Goal: Task Accomplishment & Management: Manage account settings

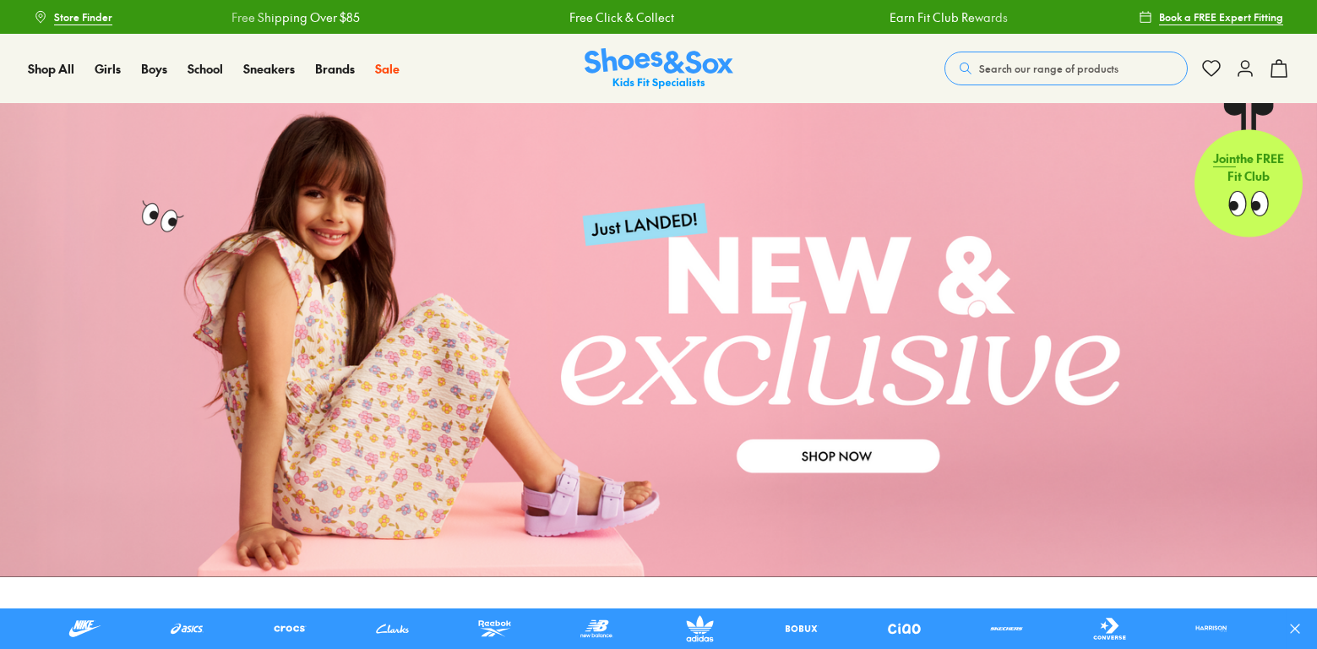
click at [1038, 57] on button "Search our range of products" at bounding box center [1065, 69] width 243 height 34
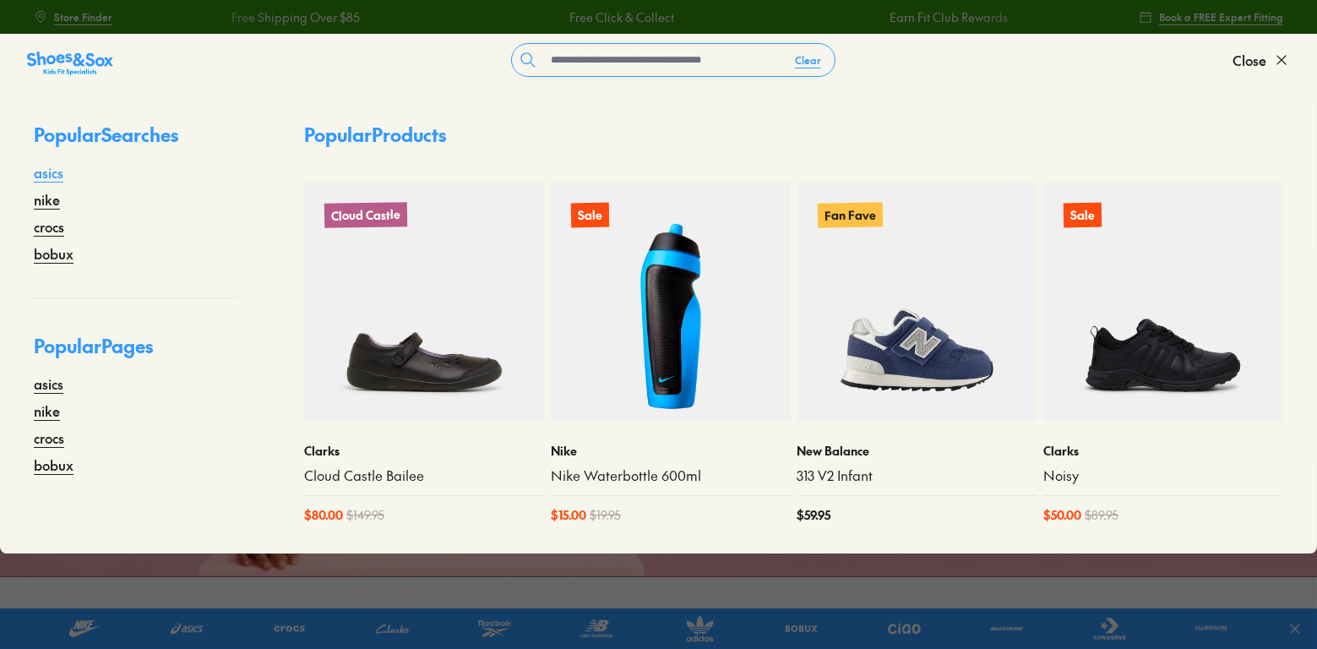
click at [46, 171] on link "asics" at bounding box center [49, 172] width 30 height 20
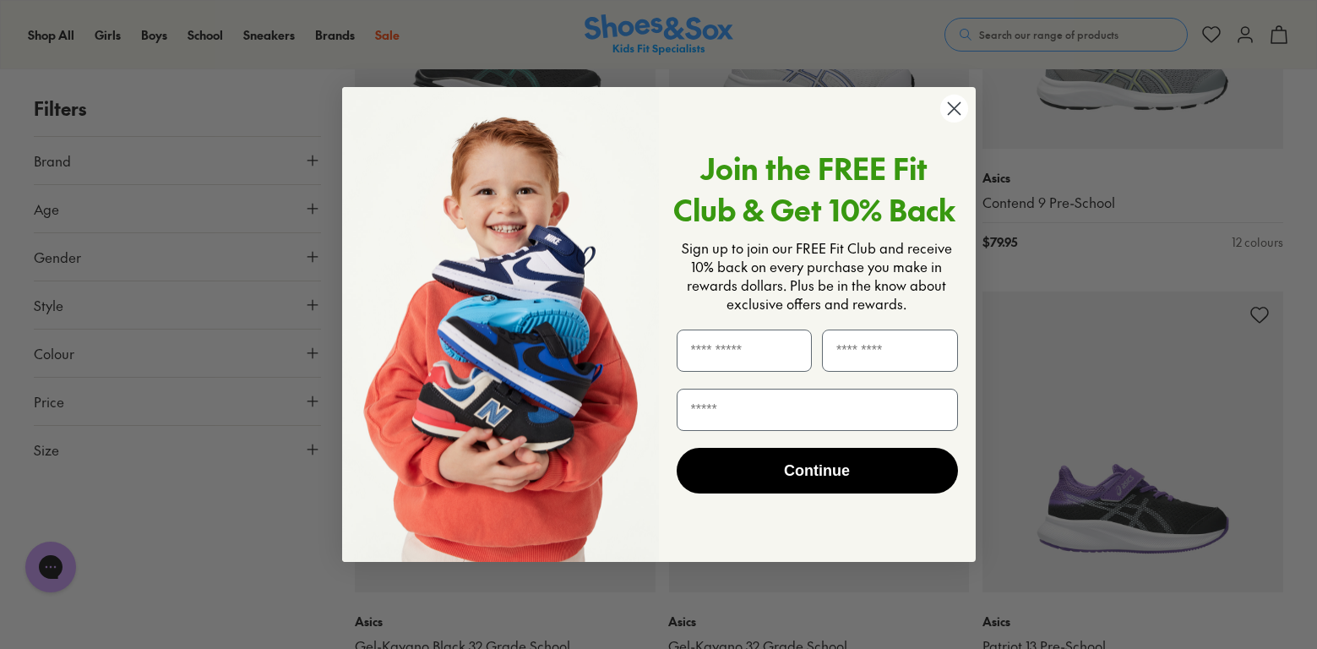
scroll to position [1013, 0]
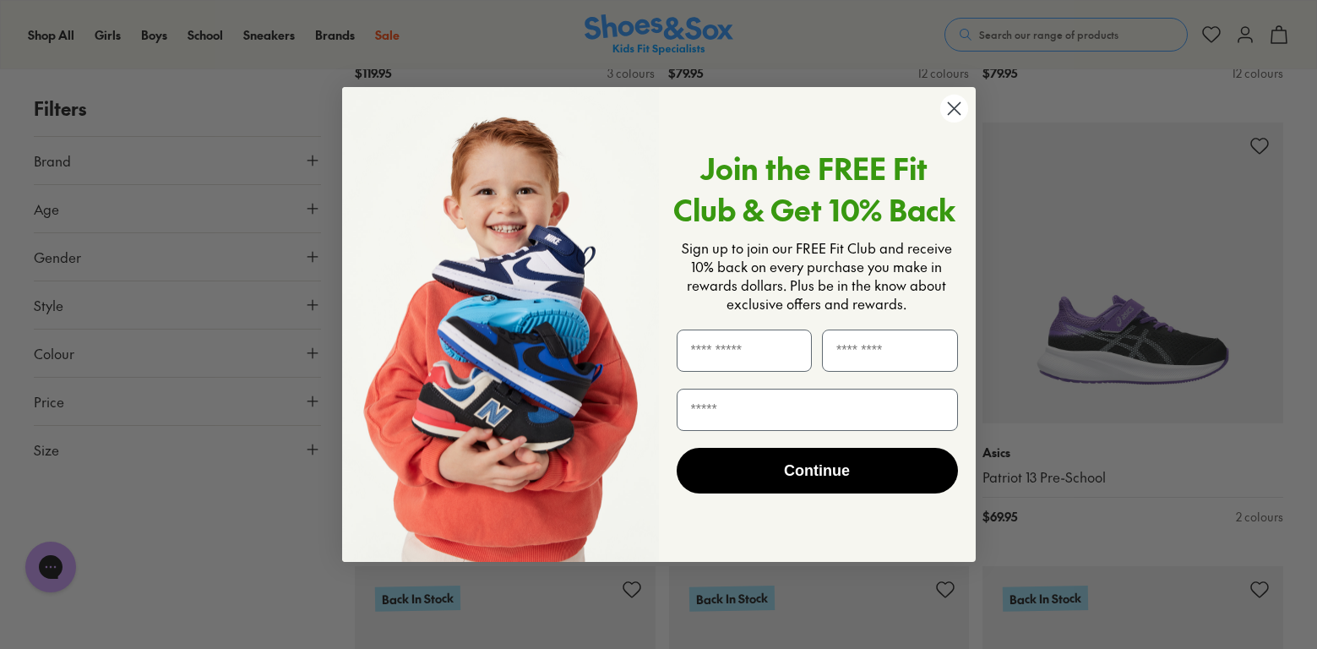
click at [957, 106] on circle "Close dialog" at bounding box center [953, 109] width 28 height 28
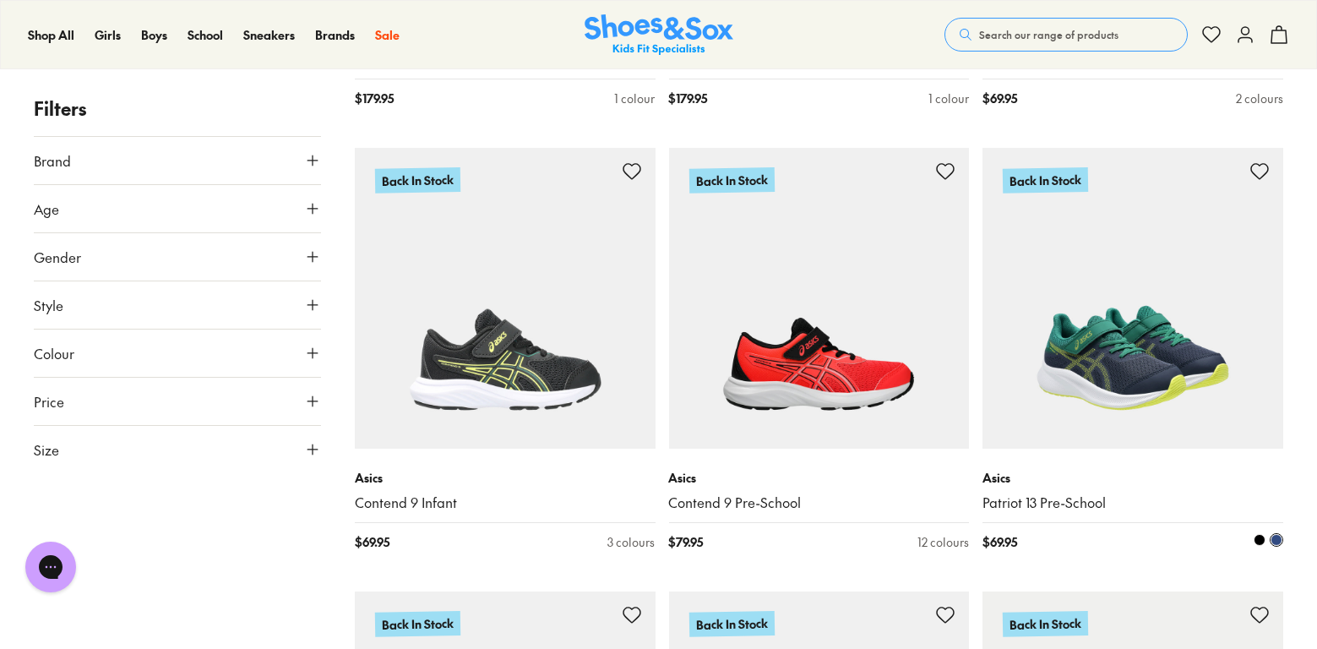
scroll to position [1436, 0]
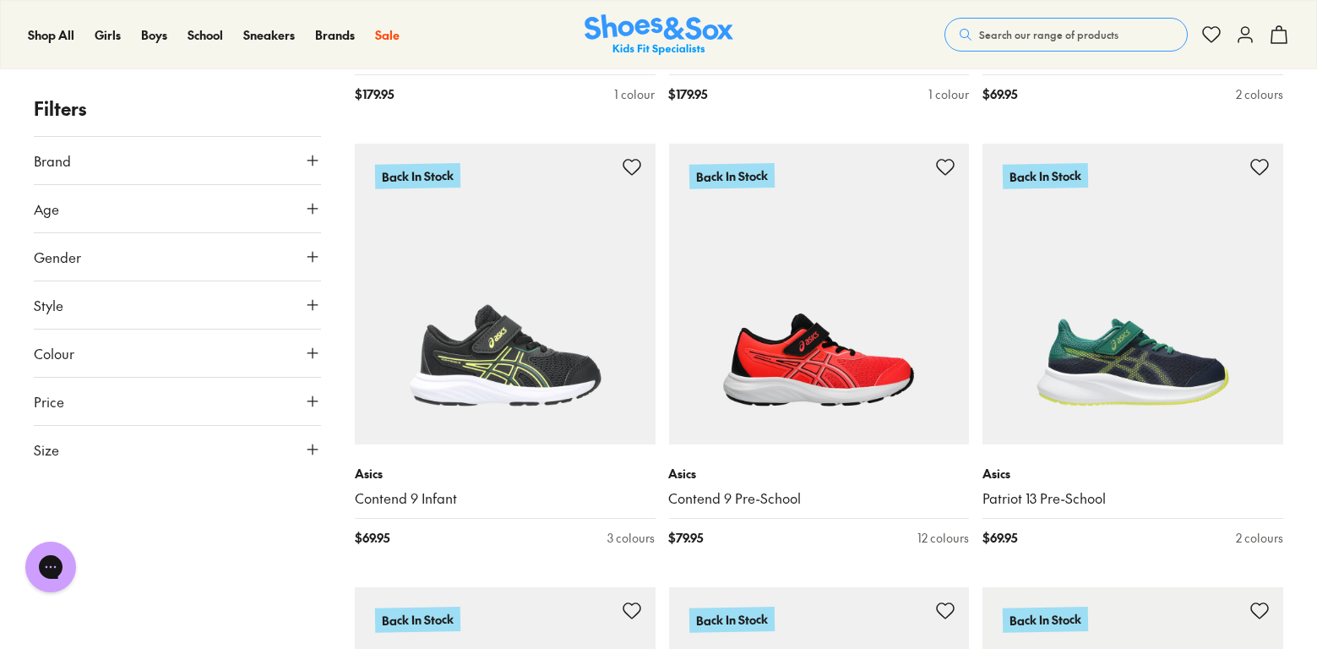
click at [1248, 26] on icon at bounding box center [1245, 34] width 20 height 20
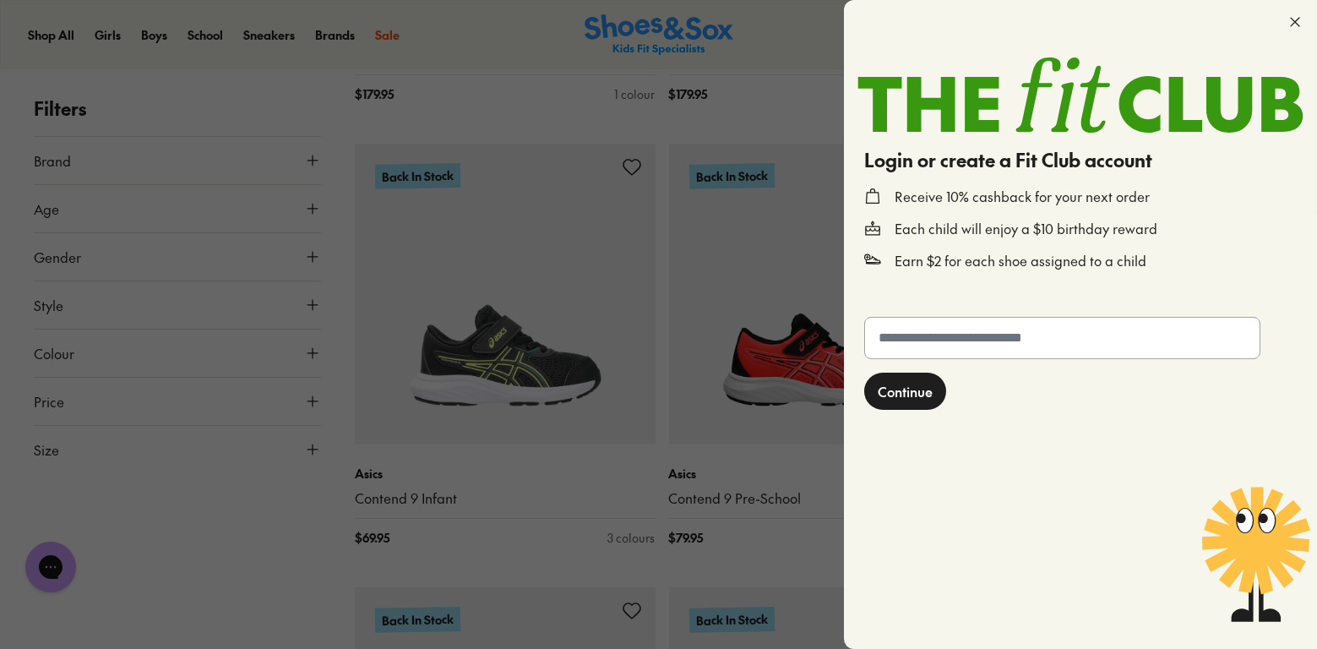
click at [937, 334] on input "text" at bounding box center [1062, 338] width 394 height 41
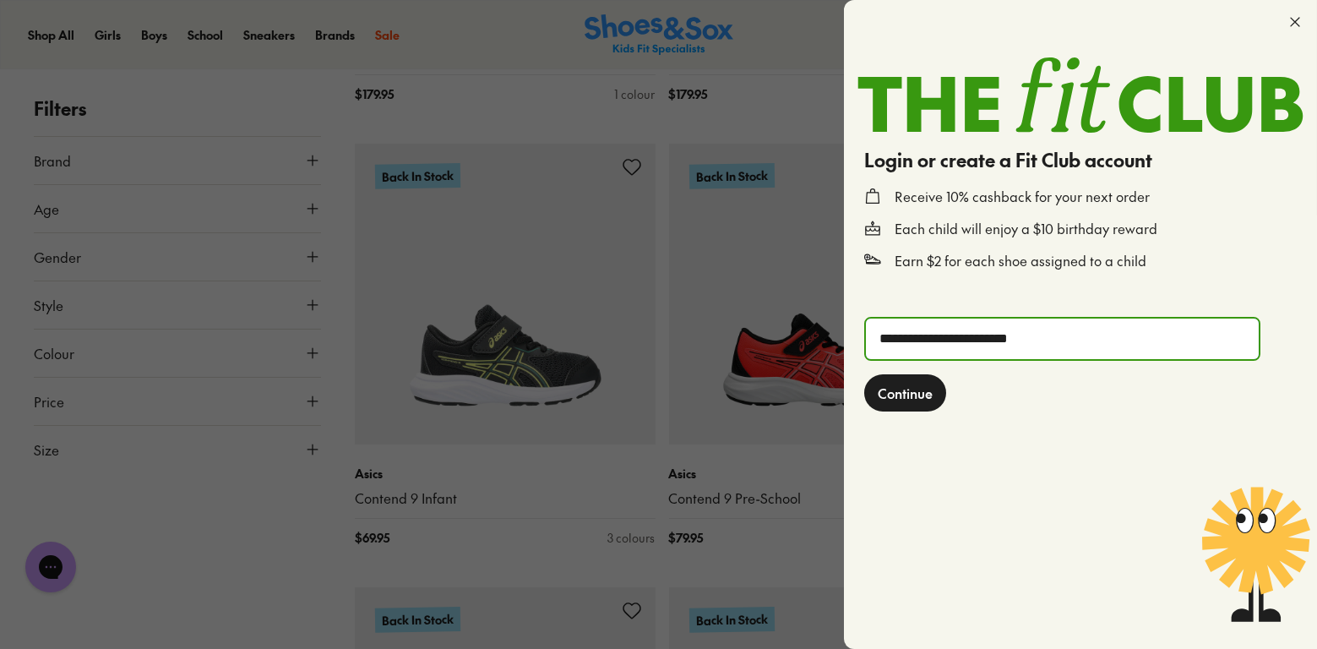
type input "**********"
click at [877, 403] on button "Continue" at bounding box center [905, 392] width 82 height 37
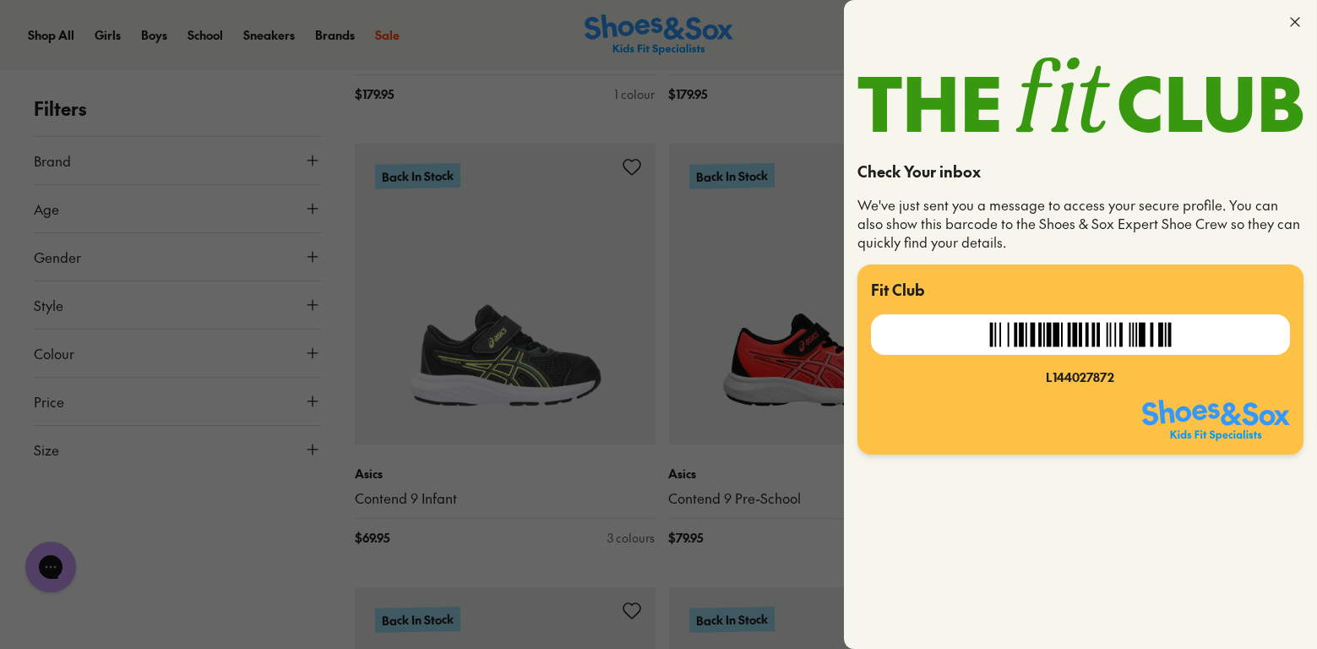
click at [1289, 27] on icon at bounding box center [1294, 22] width 17 height 17
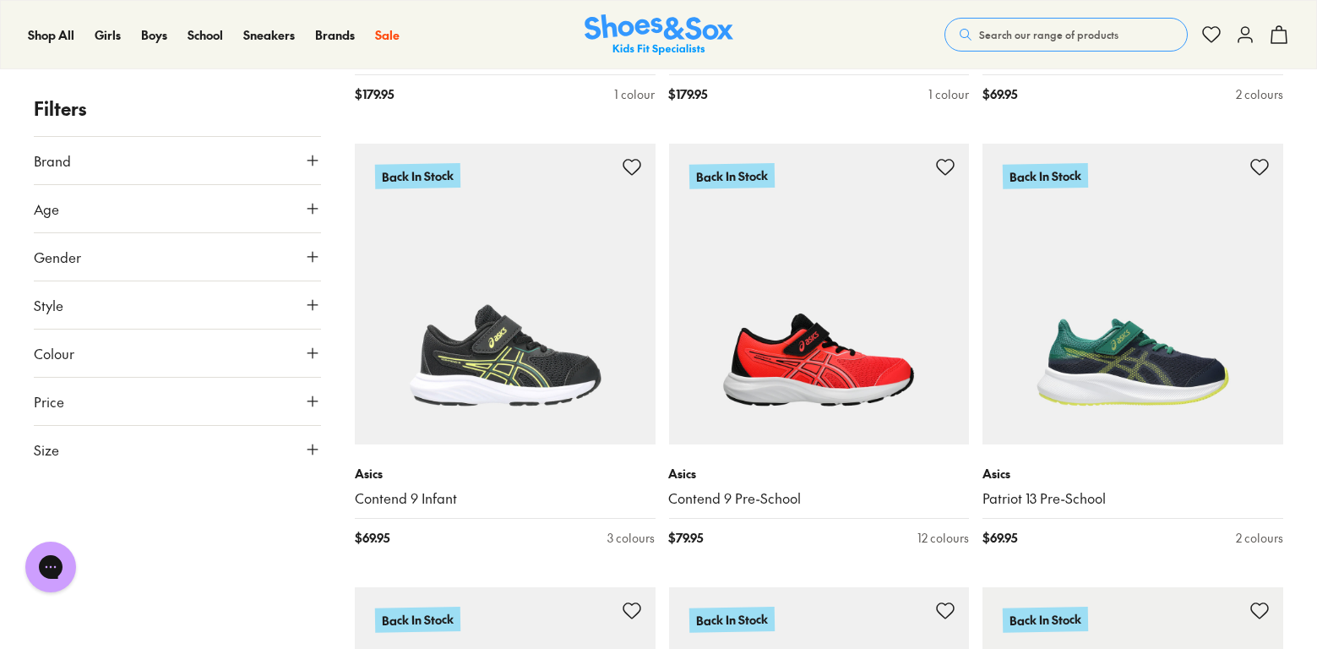
click at [1252, 37] on icon at bounding box center [1245, 34] width 20 height 20
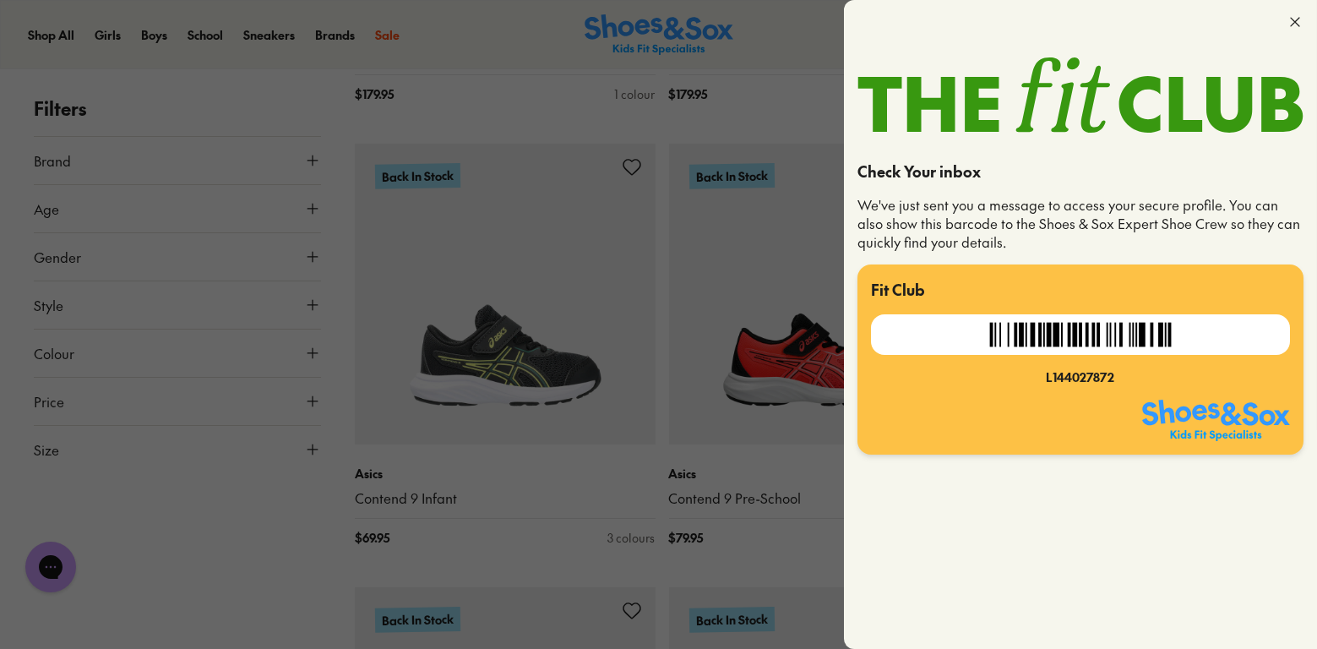
click at [1240, 45] on div at bounding box center [1080, 95] width 473 height 102
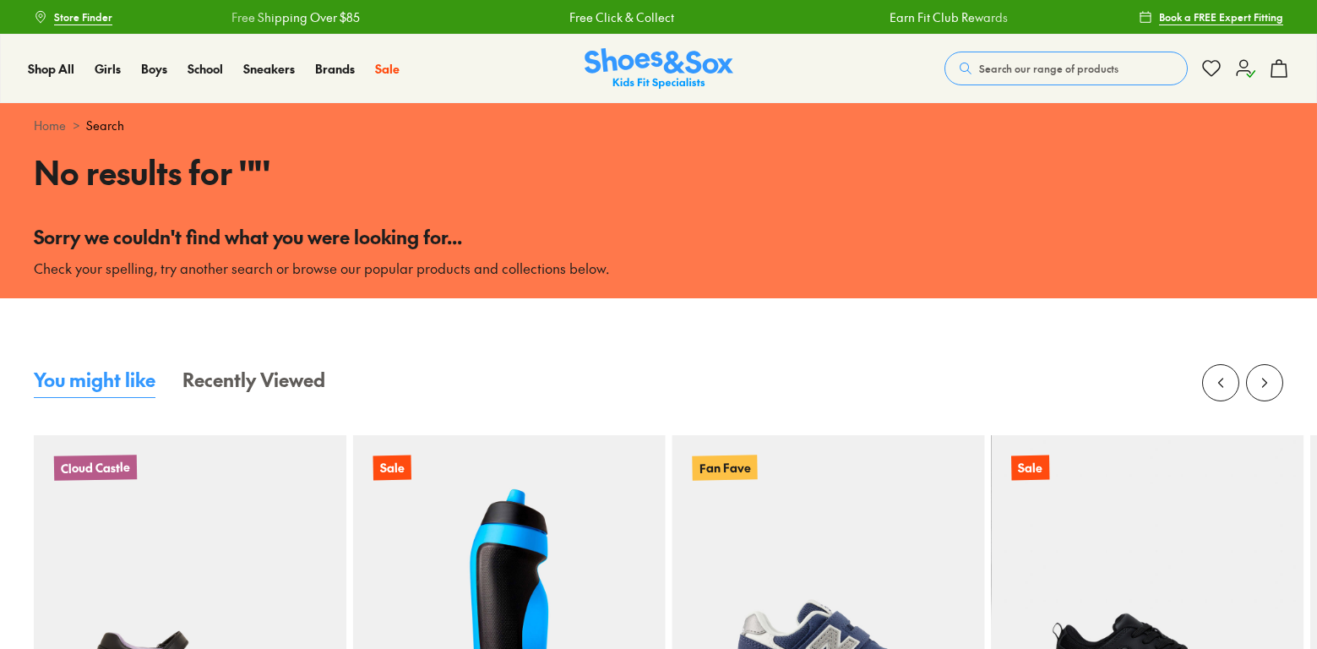
click at [1246, 75] on icon at bounding box center [1245, 68] width 20 height 20
click at [1246, 73] on icon at bounding box center [1245, 68] width 20 height 20
click at [1246, 64] on use at bounding box center [1245, 68] width 18 height 17
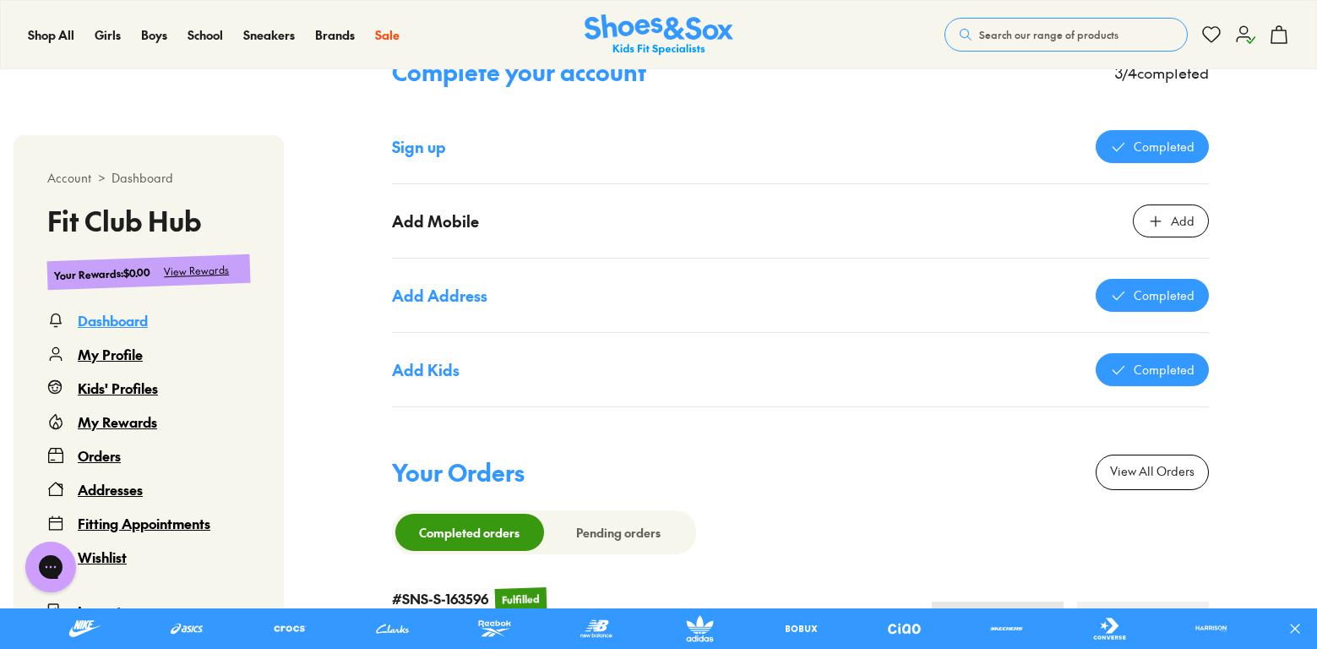
scroll to position [1182, 0]
